Goal: Information Seeking & Learning: Learn about a topic

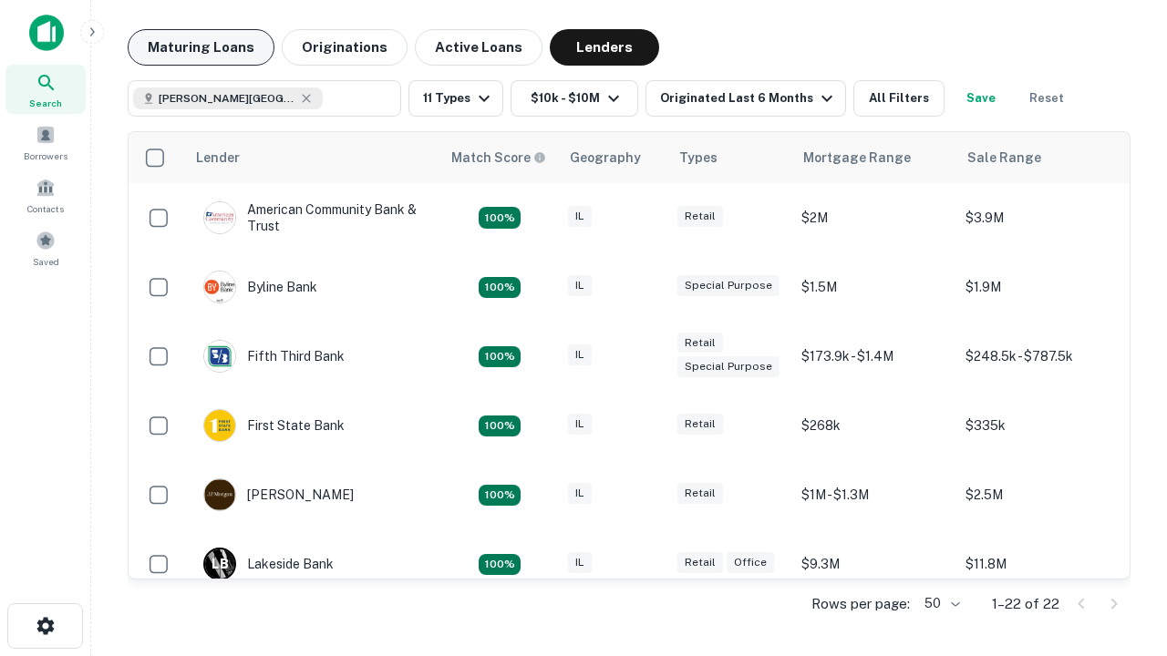
click at [201, 47] on button "Maturing Loans" at bounding box center [201, 47] width 147 height 36
